Goal: Information Seeking & Learning: Learn about a topic

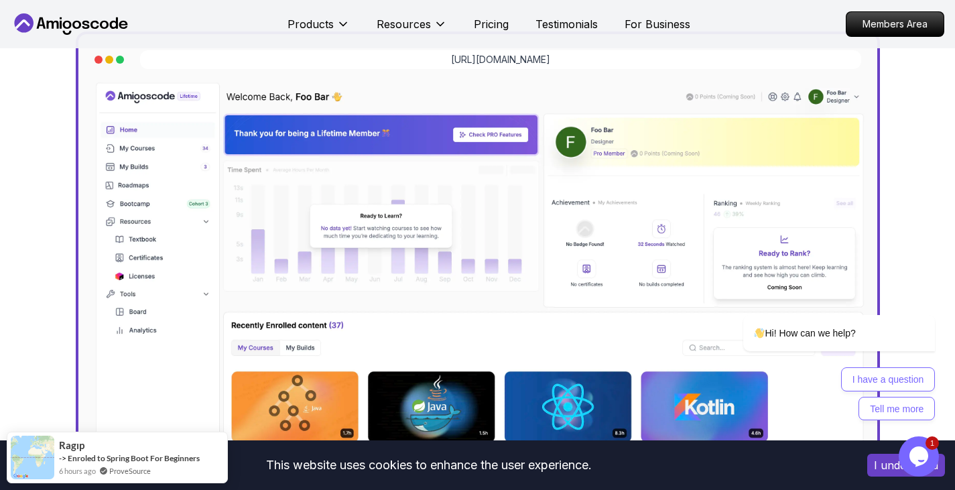
click at [93, 20] on icon at bounding box center [71, 23] width 121 height 21
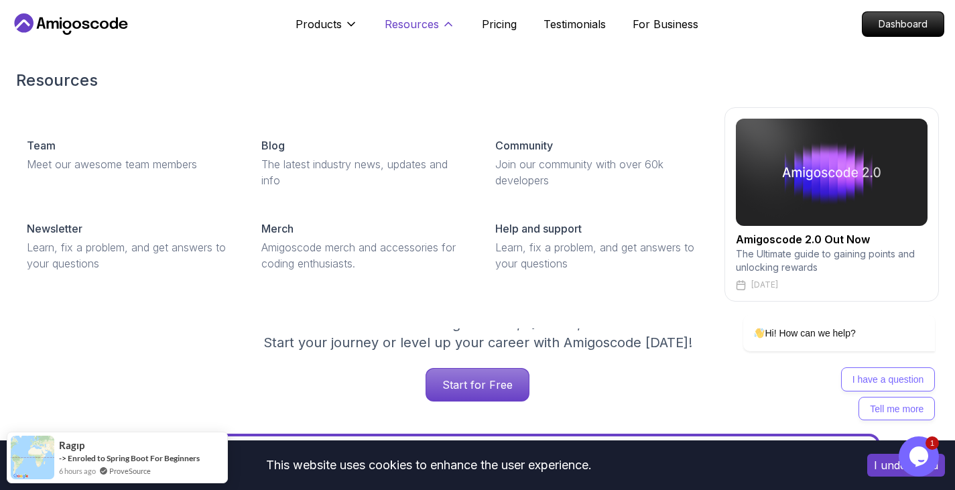
click at [426, 21] on p "Resources" at bounding box center [412, 24] width 54 height 16
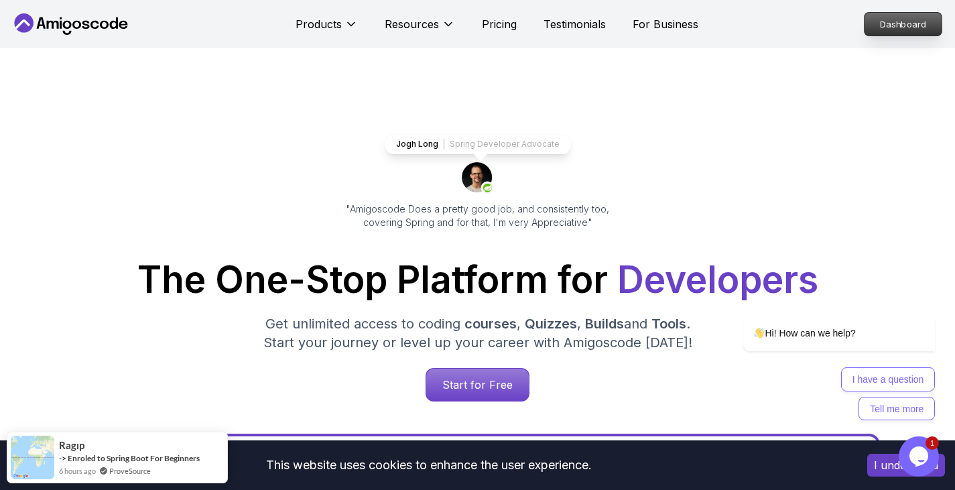
click at [916, 29] on p "Dashboard" at bounding box center [903, 24] width 77 height 23
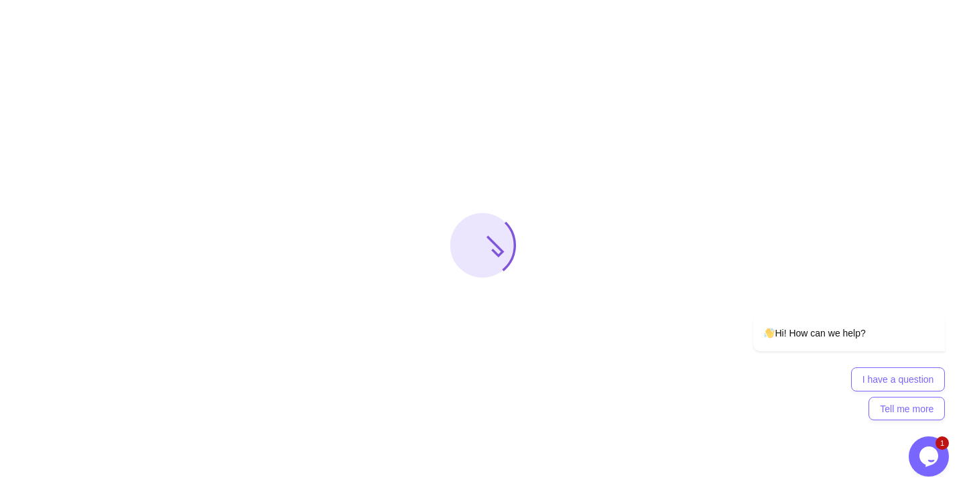
click at [925, 452] on icon "$i18n('chat', 'chat_widget')" at bounding box center [928, 456] width 19 height 20
click at [929, 456] on icon "Close Chat This icon closes the chat window." at bounding box center [929, 456] width 16 height 16
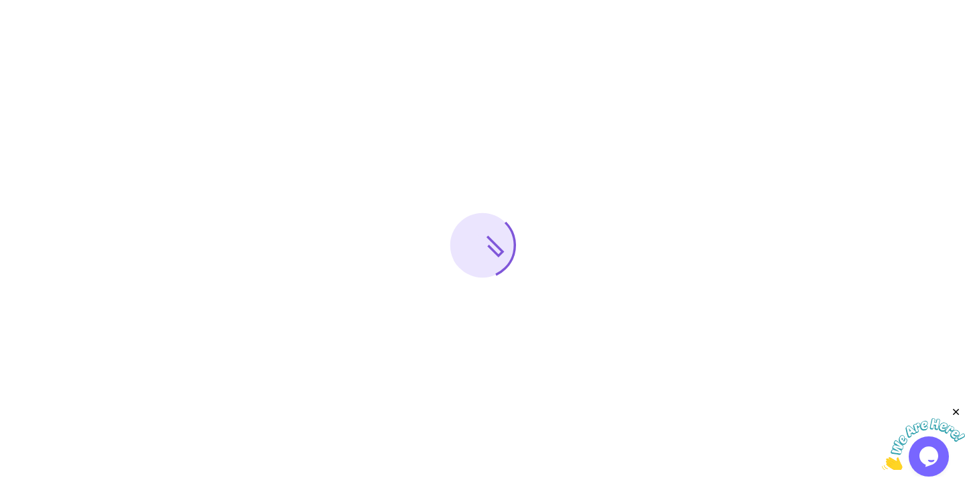
click at [954, 415] on icon "Close" at bounding box center [956, 412] width 12 height 12
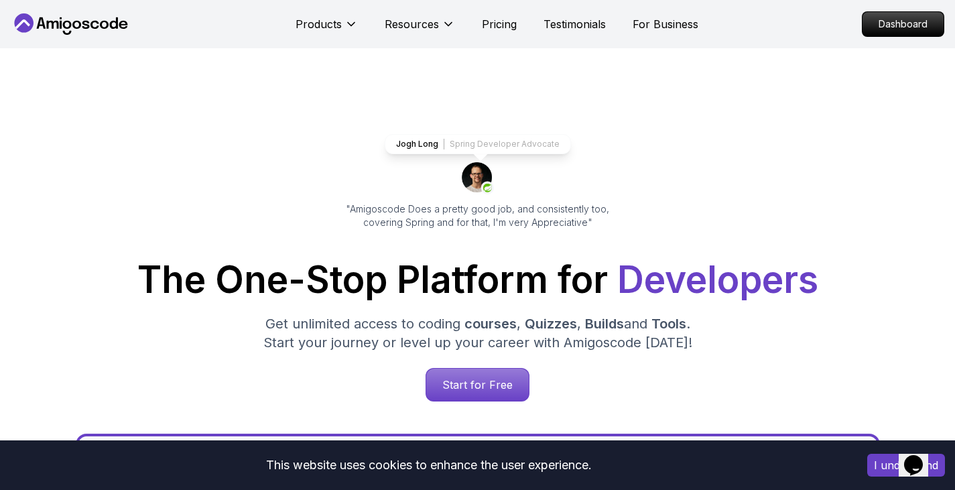
drag, startPoint x: 764, startPoint y: 25, endPoint x: 152, endPoint y: 7, distance: 612.1
click at [764, 24] on nav "Products Resources Pricing Testimonials For Business Dashboard" at bounding box center [478, 24] width 934 height 48
click at [101, 27] on icon at bounding box center [104, 25] width 9 height 8
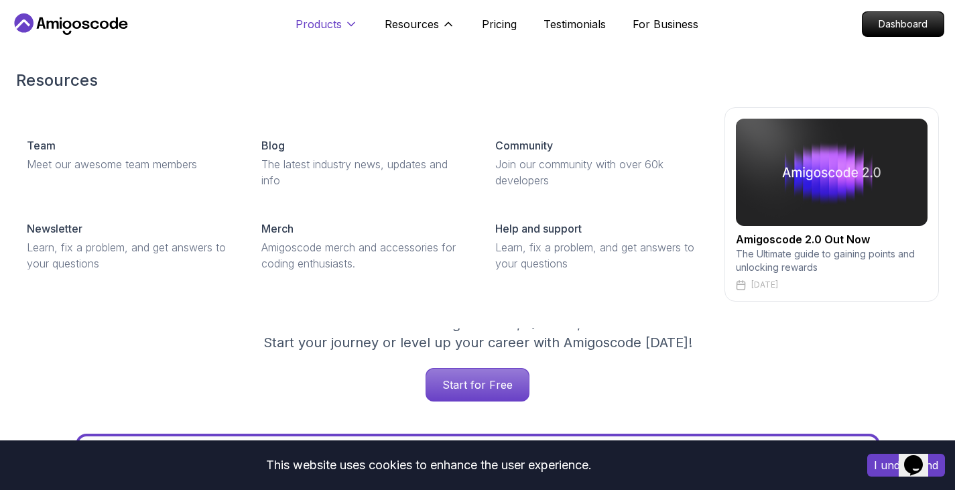
click at [326, 25] on p "Products" at bounding box center [319, 24] width 46 height 16
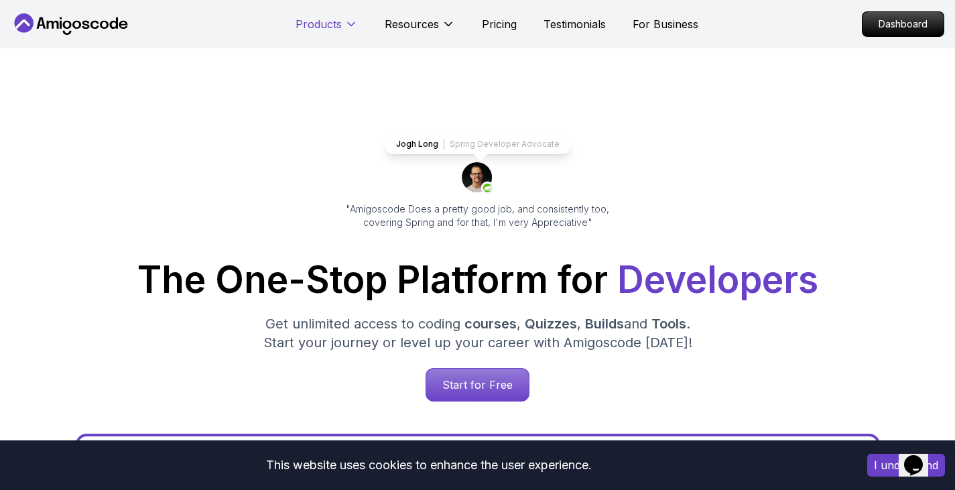
click at [332, 22] on p "Products" at bounding box center [319, 24] width 46 height 16
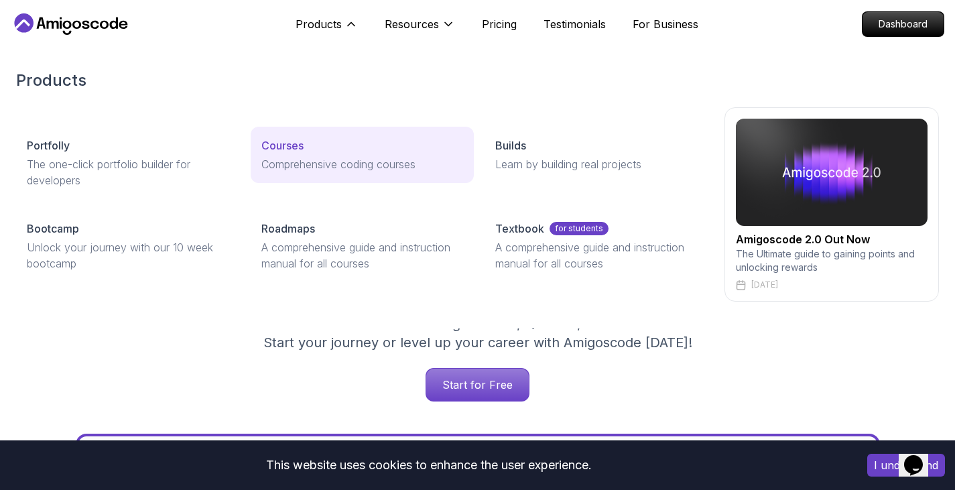
click at [285, 141] on p "Courses" at bounding box center [282, 145] width 42 height 16
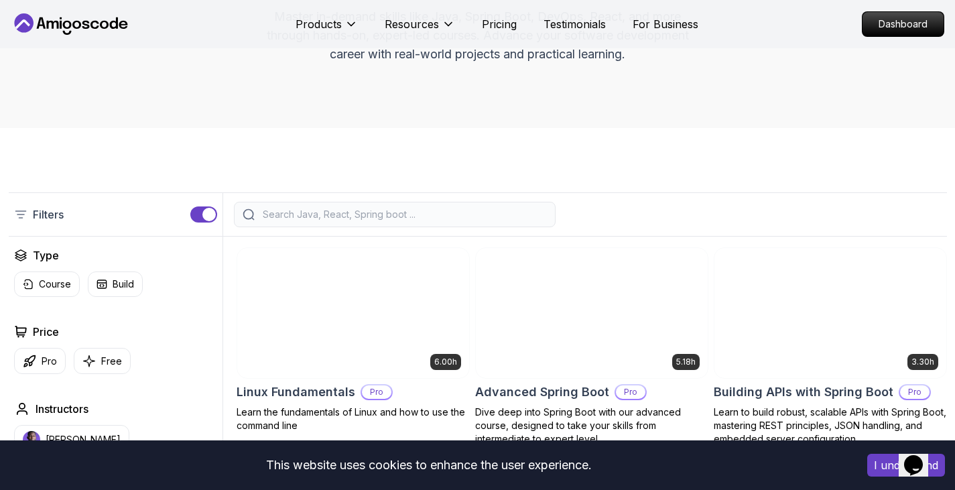
scroll to position [201, 0]
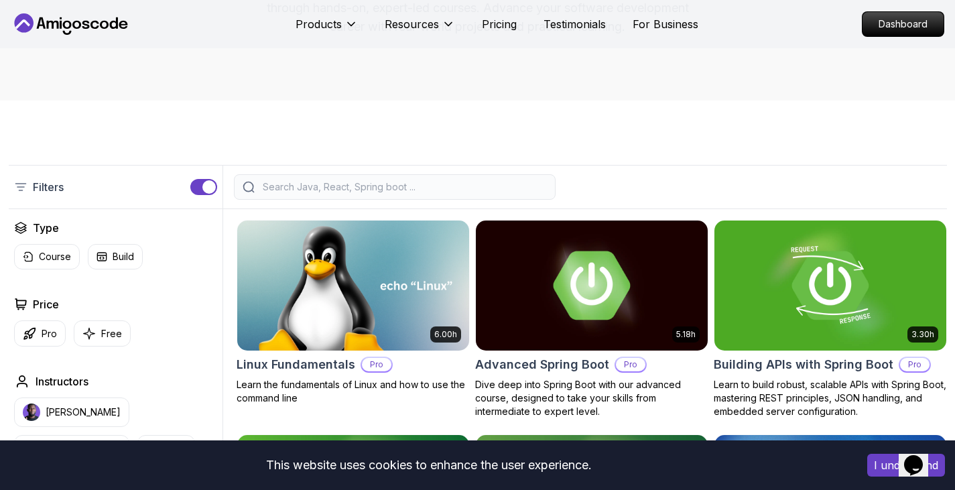
click at [378, 185] on input "search" at bounding box center [403, 186] width 287 height 13
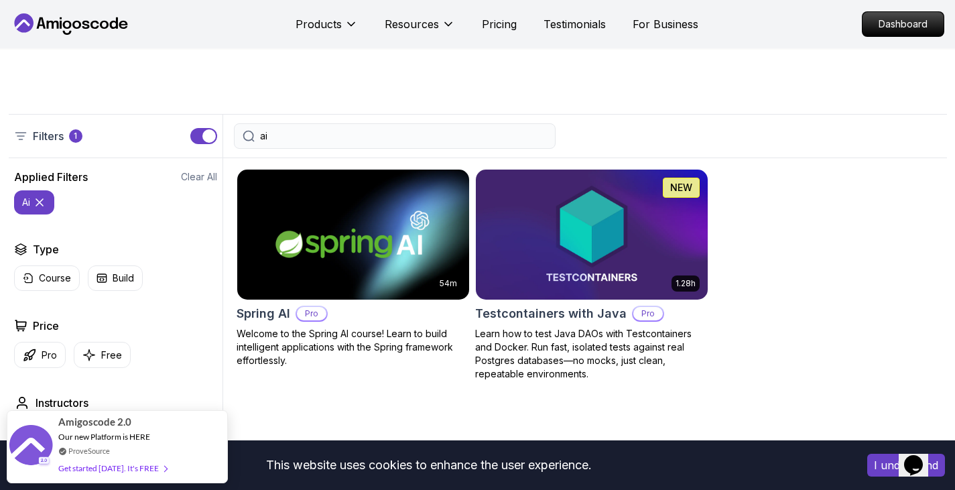
scroll to position [268, 0]
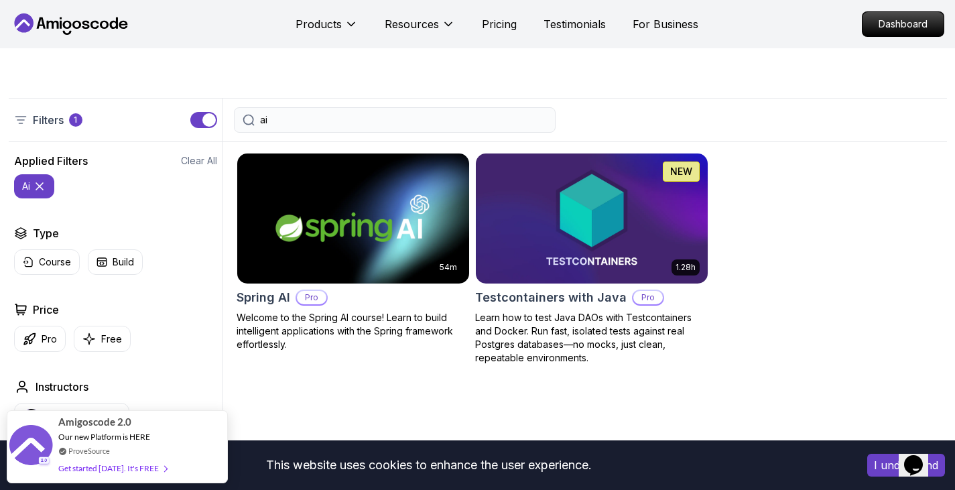
type input "ai"
click at [365, 202] on img at bounding box center [352, 218] width 243 height 136
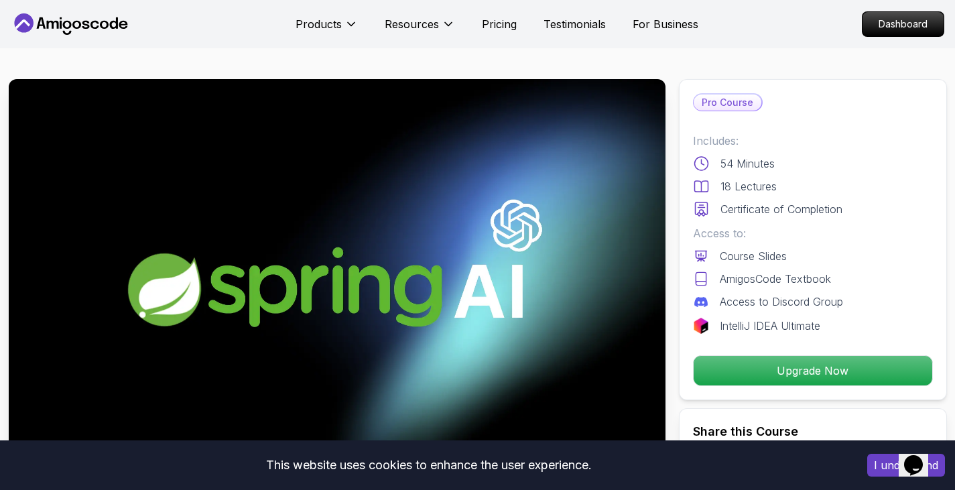
scroll to position [67, 0]
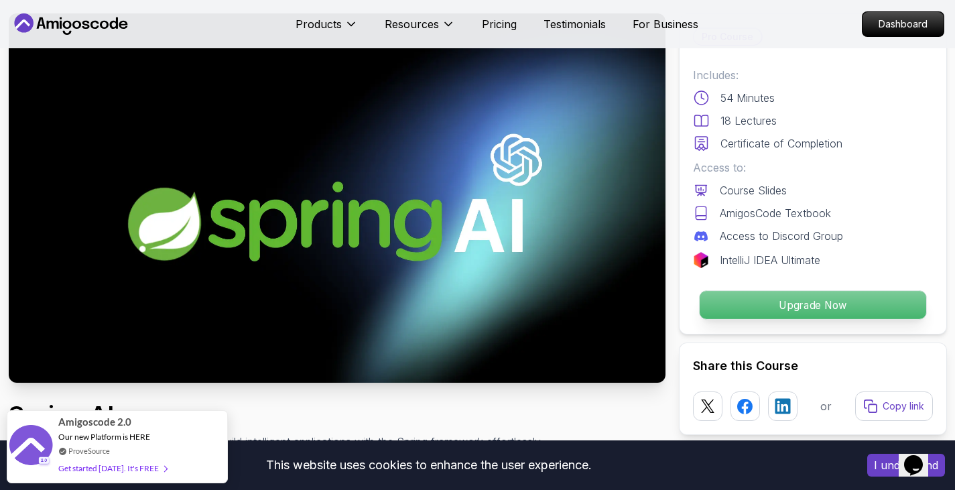
click at [840, 302] on p "Upgrade Now" at bounding box center [812, 305] width 227 height 28
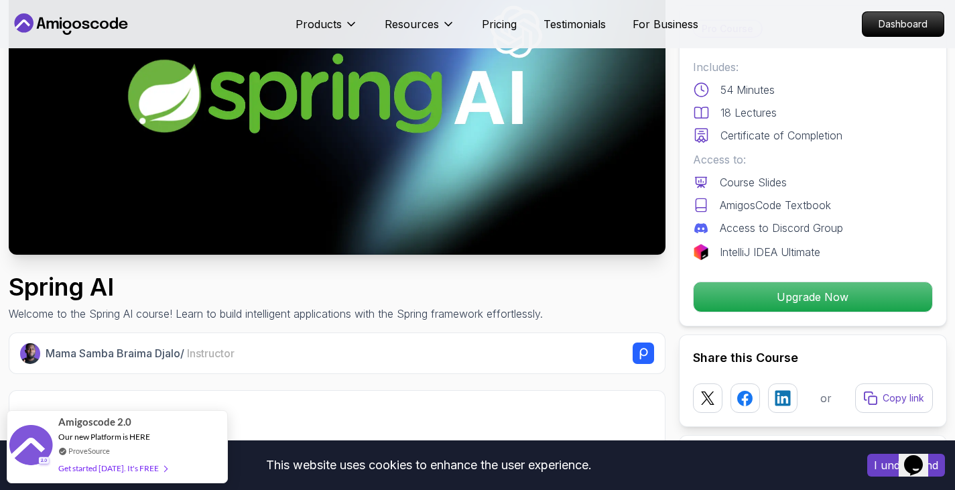
scroll to position [201, 0]
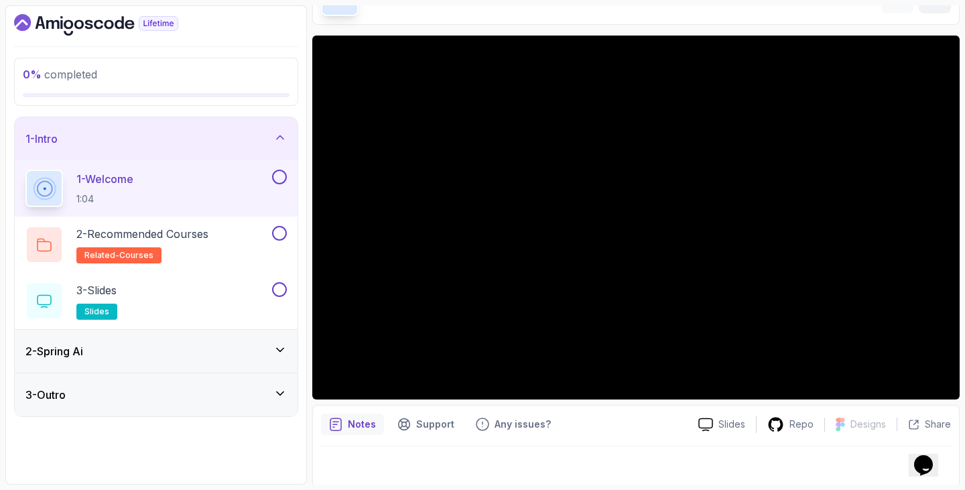
scroll to position [92, 0]
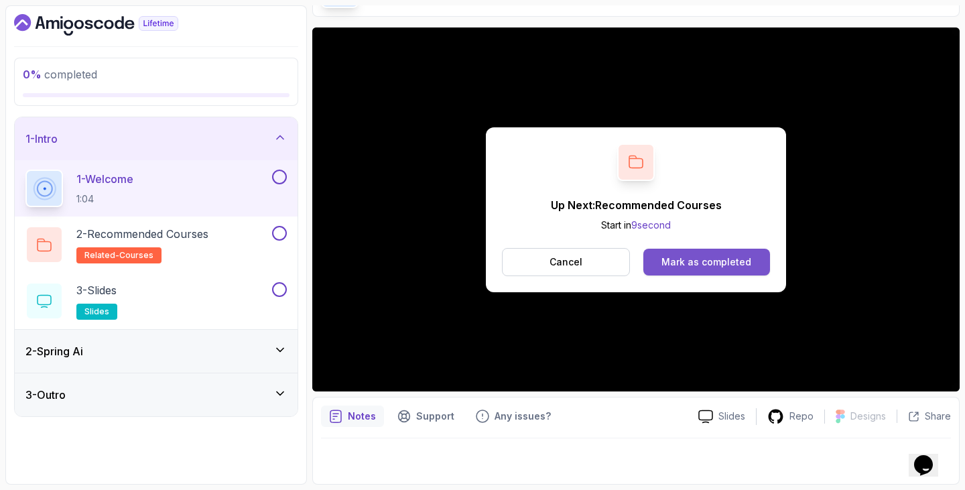
click at [749, 269] on button "Mark as completed" at bounding box center [706, 262] width 127 height 27
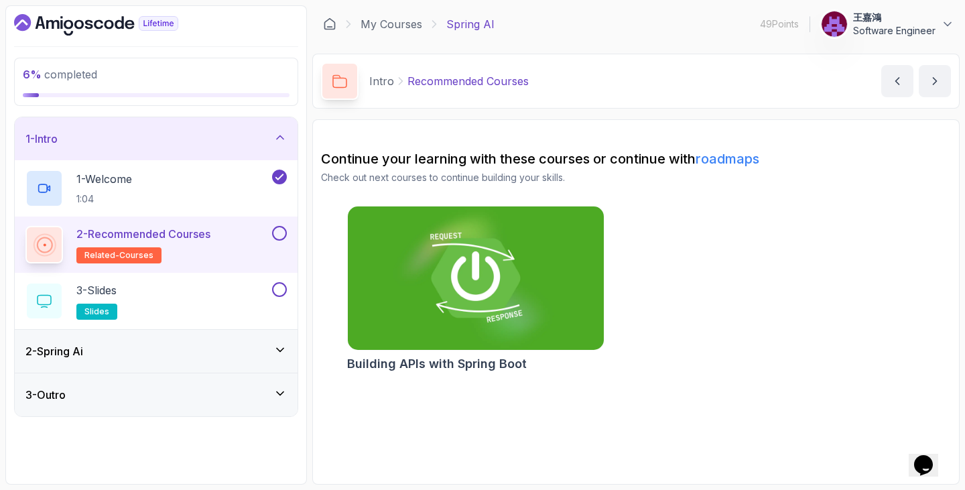
click at [478, 261] on img at bounding box center [475, 278] width 269 height 151
click at [726, 161] on link "roadmaps" at bounding box center [728, 159] width 64 height 16
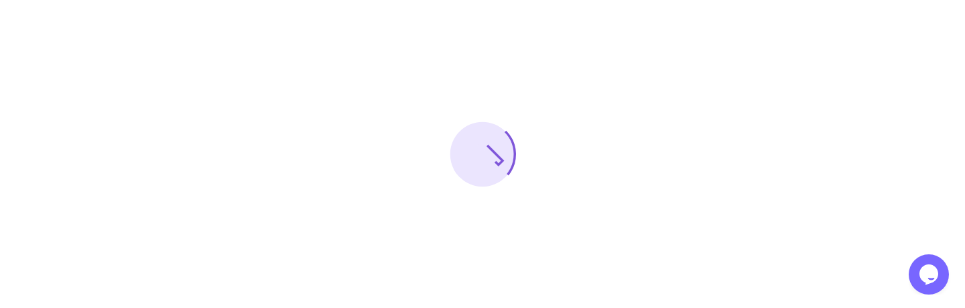
click at [639, 307] on div at bounding box center [482, 154] width 965 height 308
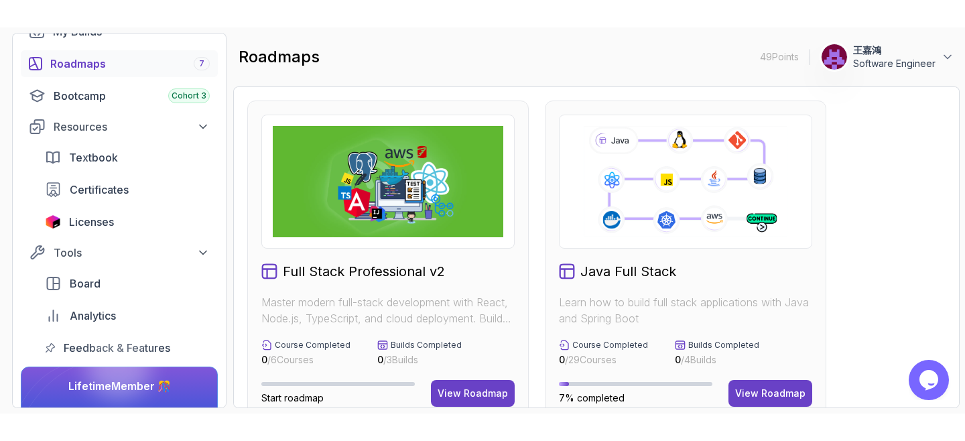
scroll to position [60, 0]
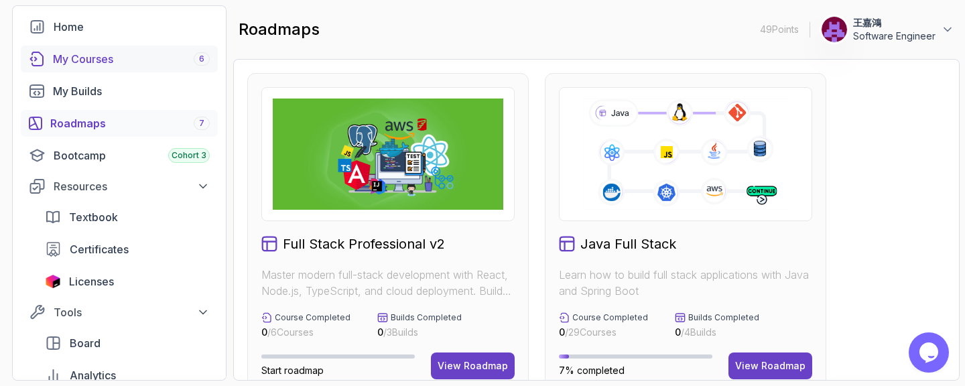
click at [166, 62] on div "My Courses 6" at bounding box center [131, 59] width 157 height 16
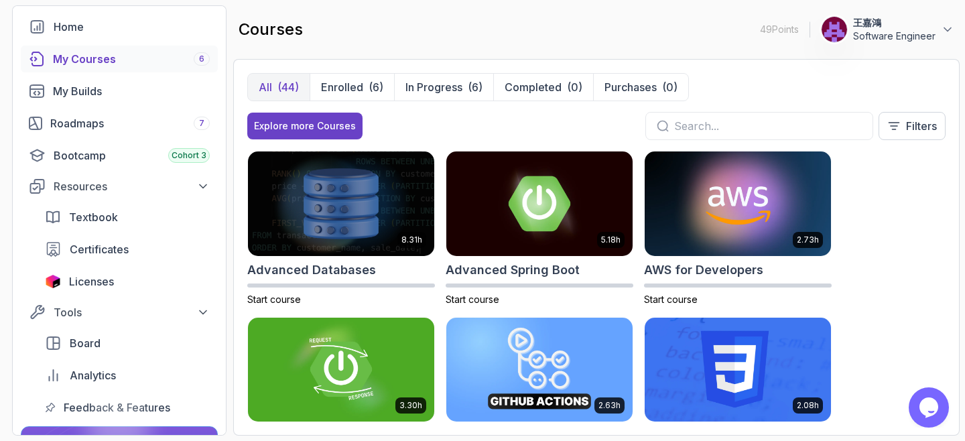
click at [713, 123] on input "text" at bounding box center [768, 126] width 188 height 16
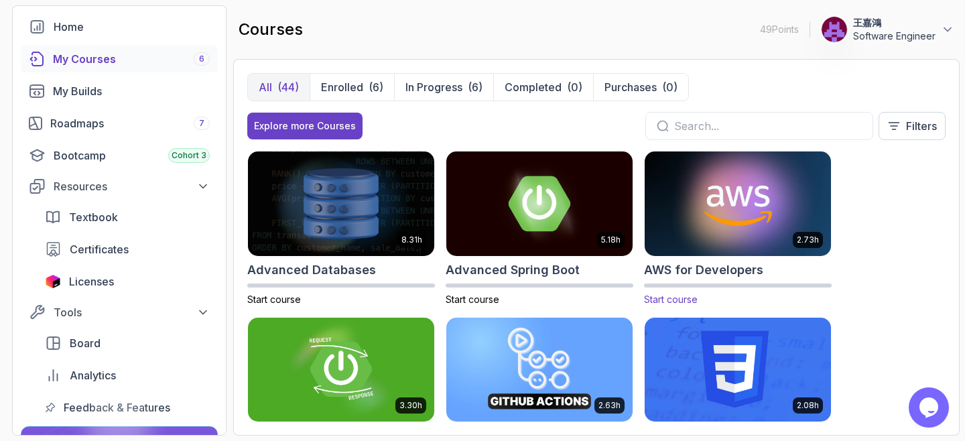
click at [748, 203] on img at bounding box center [738, 203] width 196 height 109
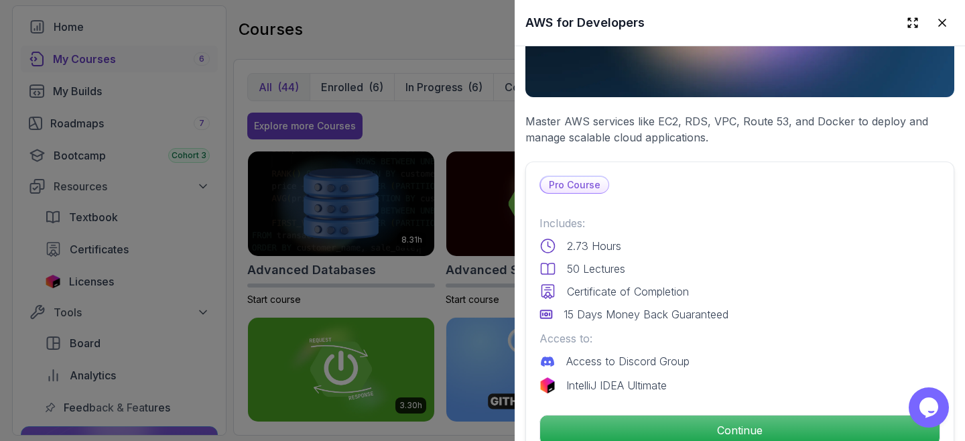
scroll to position [402, 0]
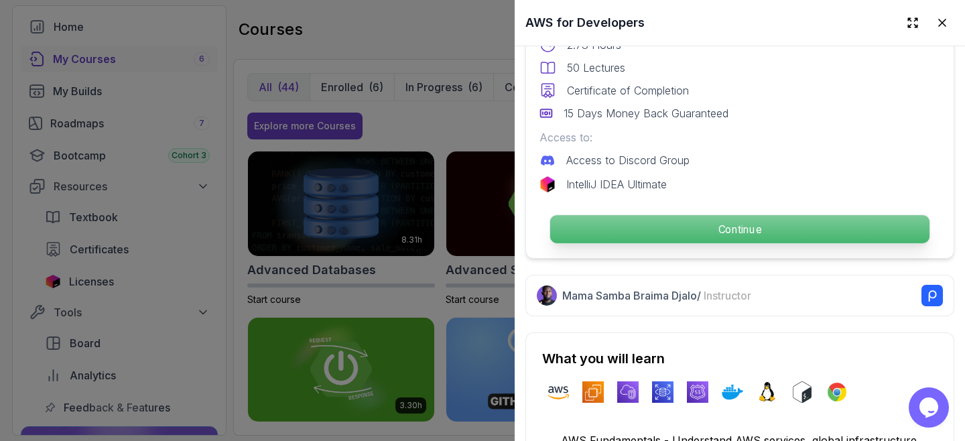
click at [757, 215] on p "Continue" at bounding box center [739, 229] width 379 height 28
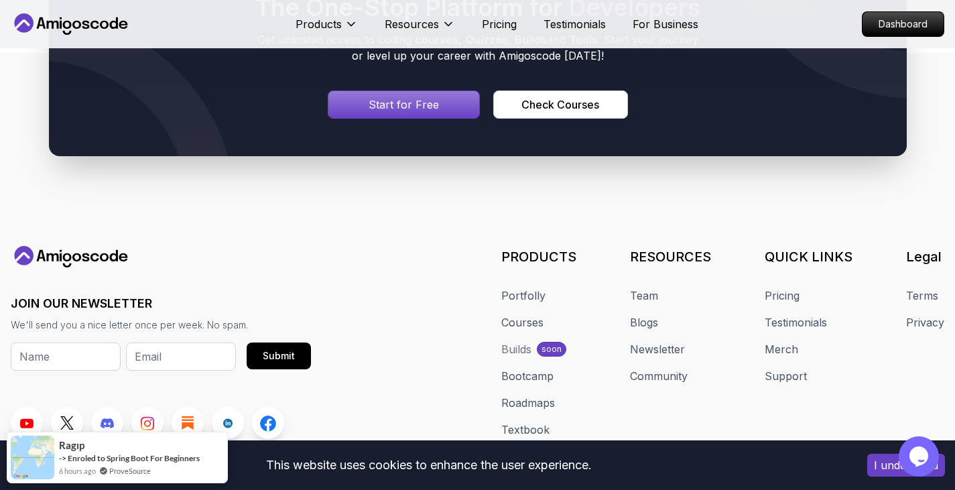
scroll to position [268, 0]
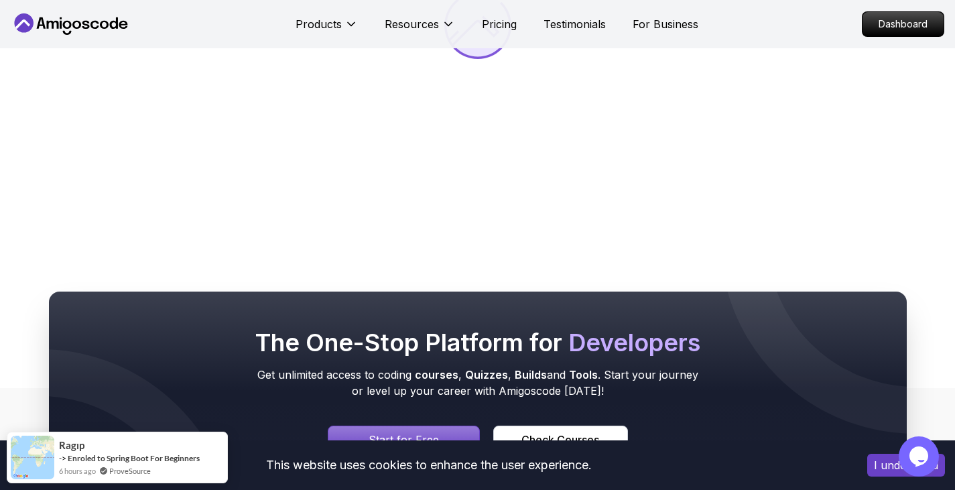
click at [677, 127] on body "This website uses cookies to enhance the user experience. I understand Products…" at bounding box center [477, 328] width 955 height 1192
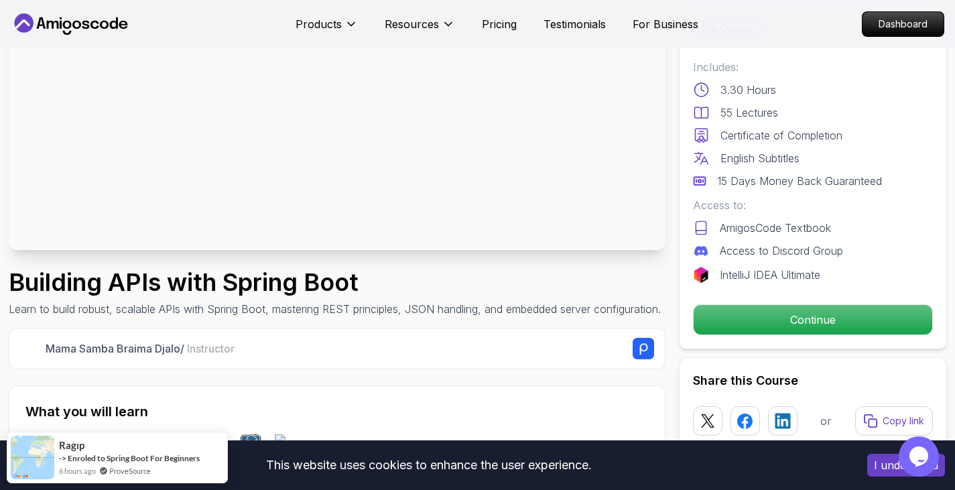
scroll to position [201, 0]
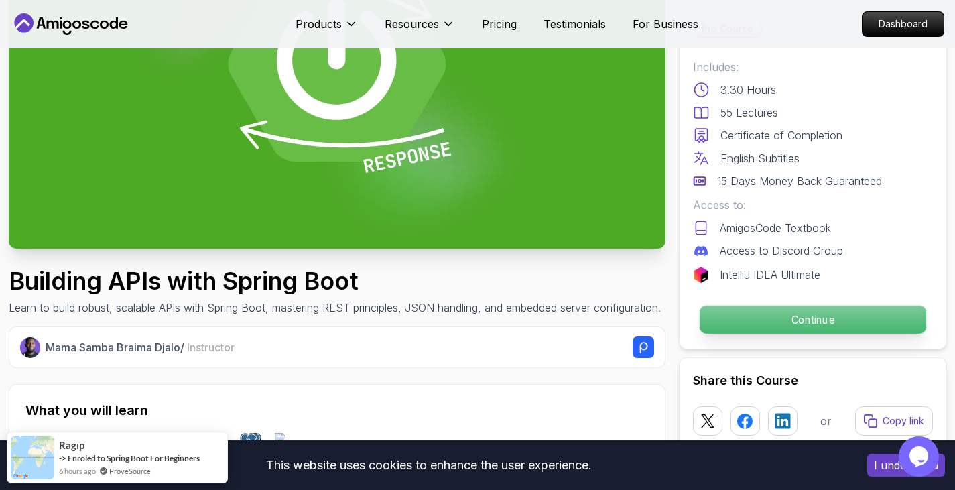
click at [823, 316] on p "Continue" at bounding box center [812, 320] width 227 height 28
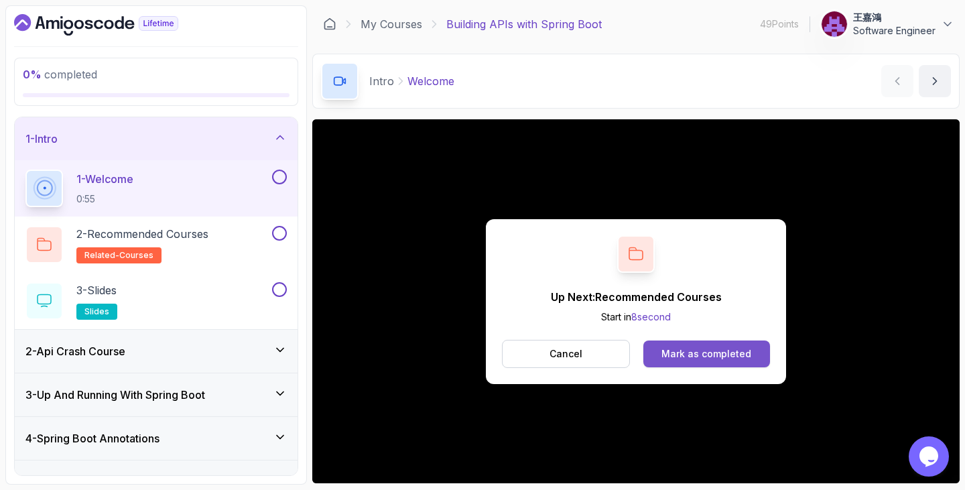
click at [708, 357] on div "Mark as completed" at bounding box center [706, 353] width 90 height 13
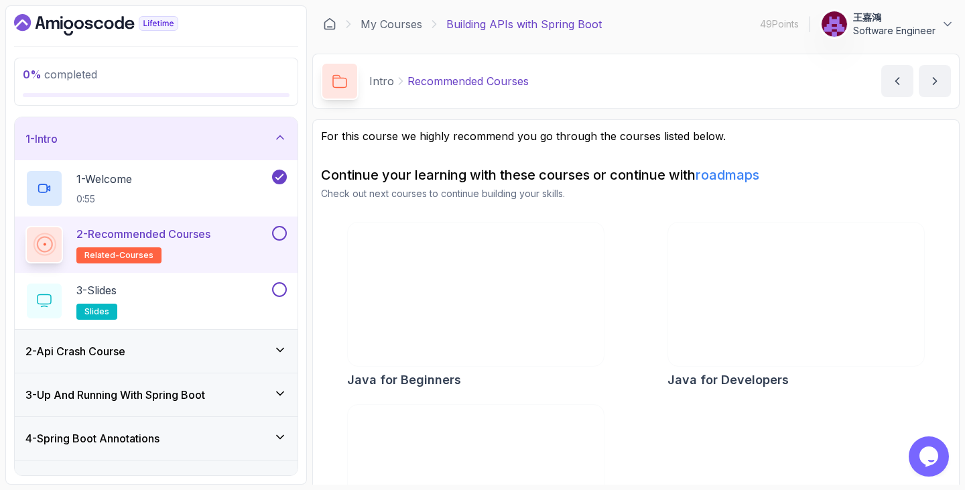
scroll to position [100, 0]
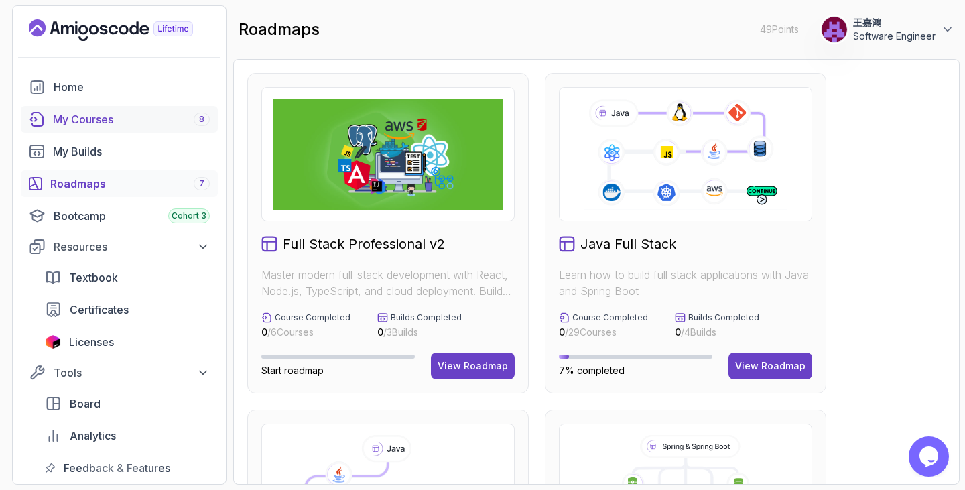
click at [117, 121] on div "My Courses 8" at bounding box center [131, 119] width 157 height 16
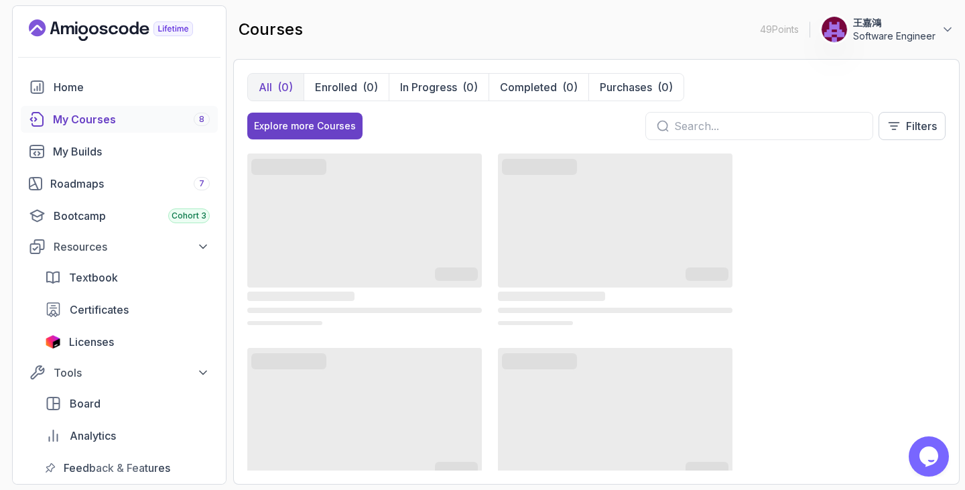
click at [751, 128] on input "text" at bounding box center [768, 126] width 188 height 16
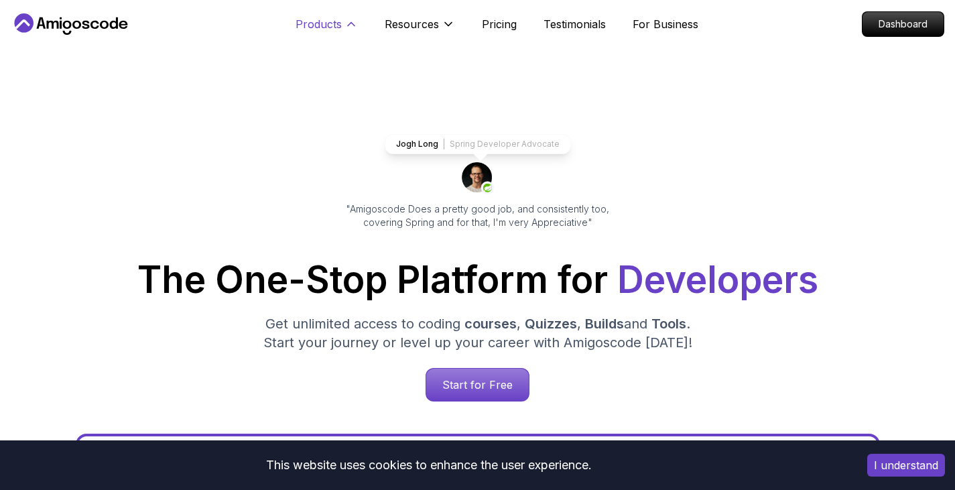
drag, startPoint x: 302, startPoint y: 20, endPoint x: 310, endPoint y: 22, distance: 8.3
click at [302, 20] on p "Products" at bounding box center [319, 24] width 46 height 16
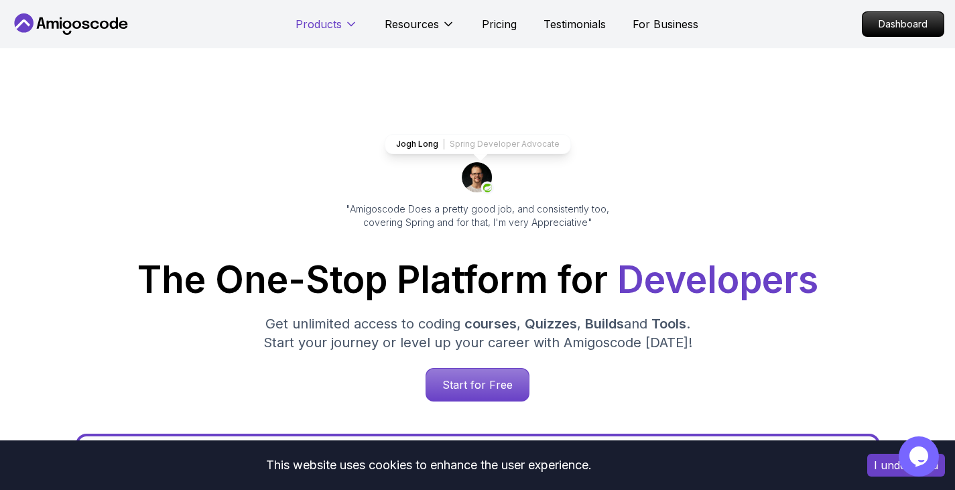
click at [320, 22] on p "Products" at bounding box center [319, 24] width 46 height 16
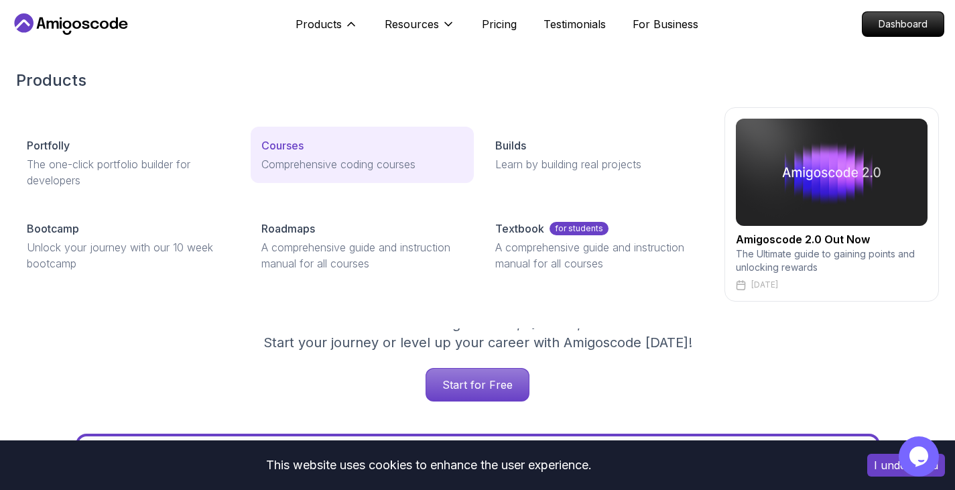
click at [292, 144] on p "Courses" at bounding box center [282, 145] width 42 height 16
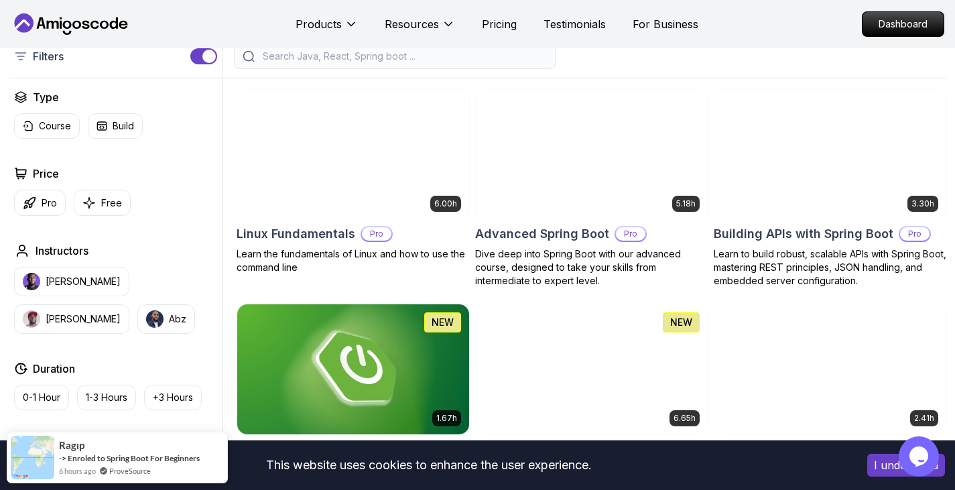
scroll to position [201, 0]
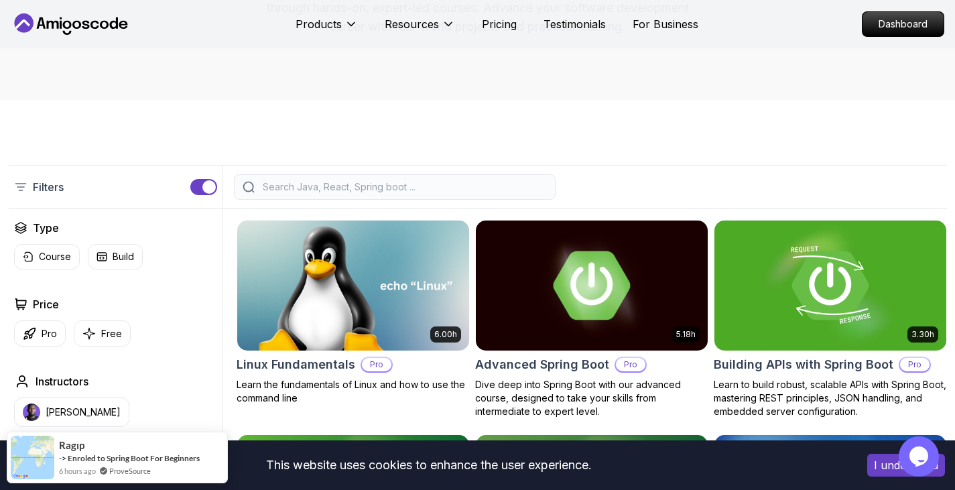
click at [344, 181] on input "search" at bounding box center [403, 186] width 287 height 13
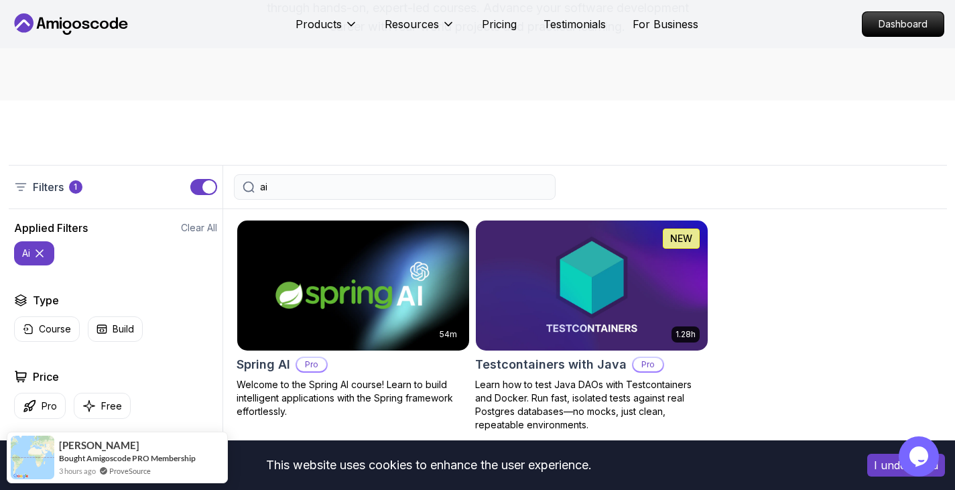
type input "ai"
click at [347, 275] on img at bounding box center [352, 285] width 243 height 136
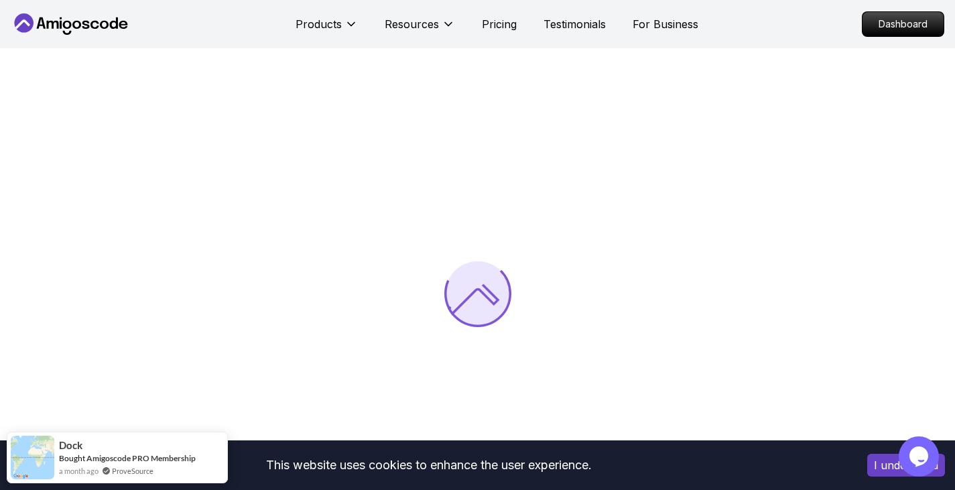
drag, startPoint x: 928, startPoint y: 456, endPoint x: 872, endPoint y: 352, distance: 117.8
click html "Opens Chat This icon Opens the chat window."
click at [913, 10] on nav "Products Resources Pricing Testimonials For Business Dashboard" at bounding box center [478, 24] width 934 height 48
click at [910, 21] on p "Dashboard" at bounding box center [903, 24] width 77 height 23
